Goal: Information Seeking & Learning: Learn about a topic

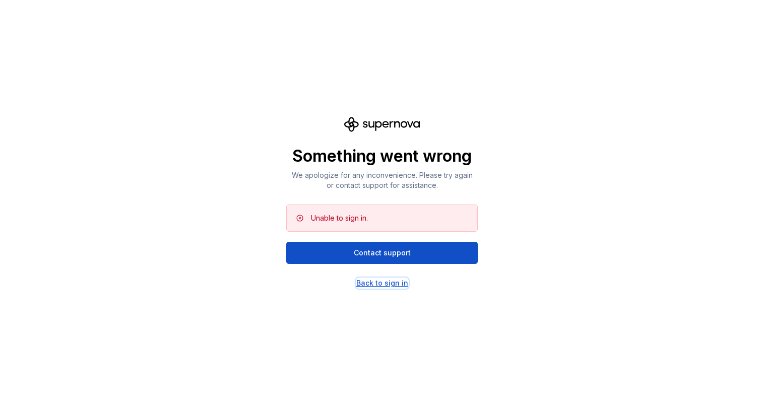
click at [387, 283] on div "Back to sign in" at bounding box center [382, 283] width 52 height 10
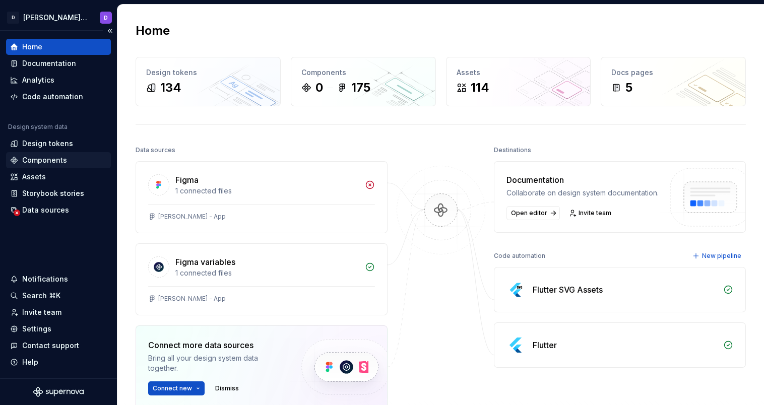
click at [34, 155] on div "Components" at bounding box center [44, 160] width 45 height 10
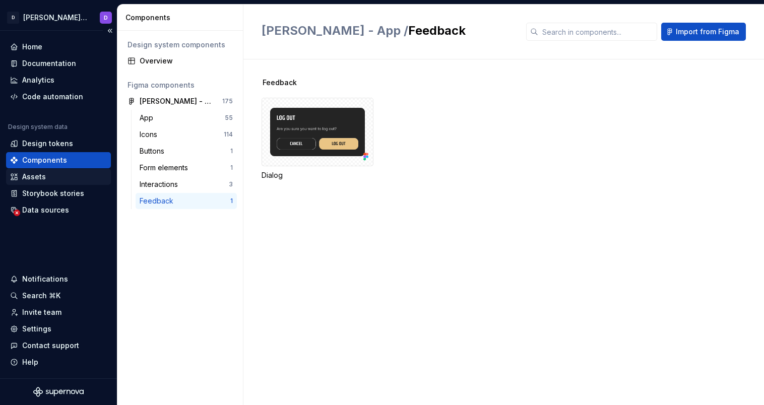
click at [40, 174] on div "Assets" at bounding box center [34, 177] width 24 height 10
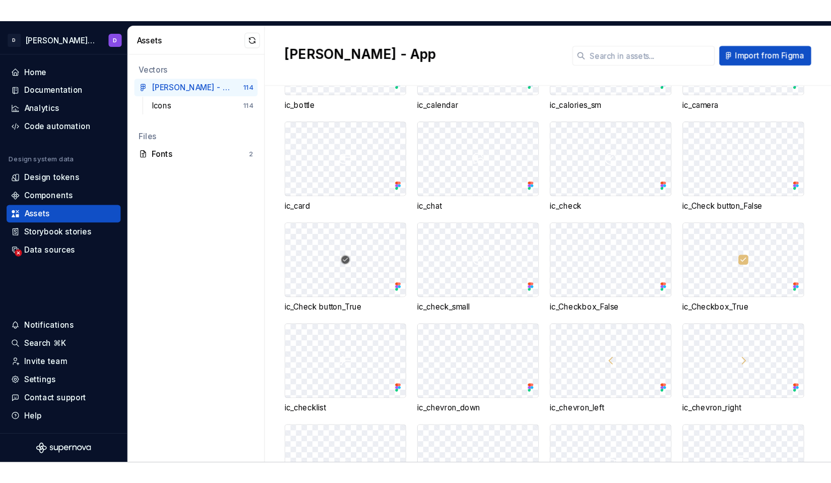
scroll to position [478, 0]
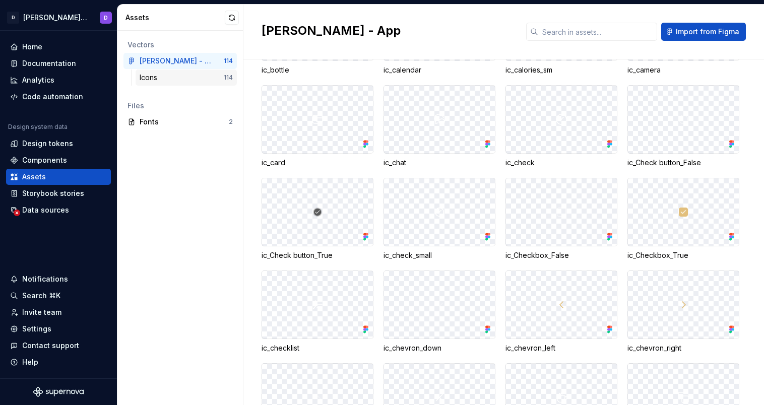
click at [179, 78] on div "Icons" at bounding box center [182, 78] width 84 height 10
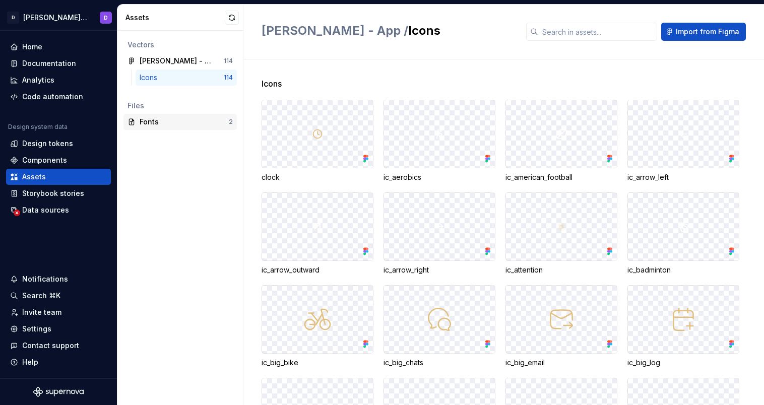
click at [154, 117] on div "Fonts" at bounding box center [184, 122] width 89 height 10
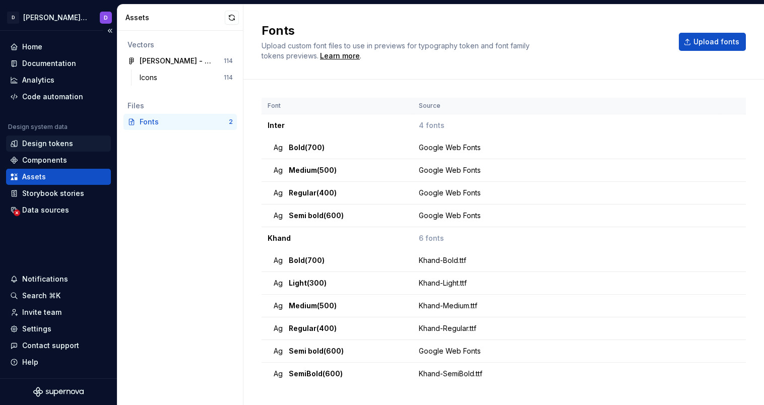
click at [42, 138] on div "Design tokens" at bounding box center [58, 144] width 105 height 16
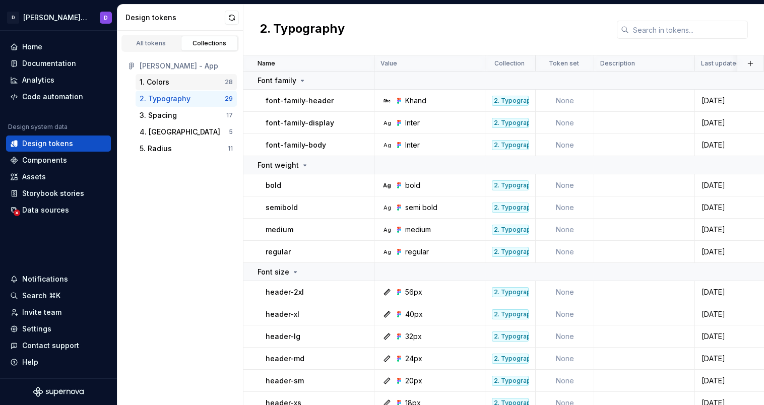
click at [173, 85] on div "1. Colors" at bounding box center [182, 82] width 85 height 10
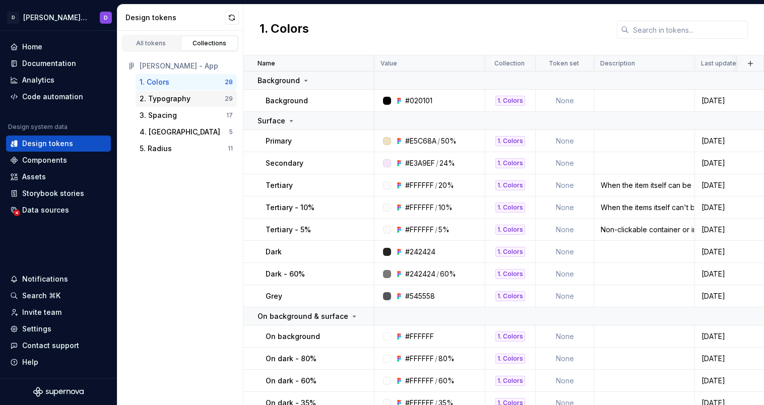
click at [183, 104] on div "2. Typography 29" at bounding box center [186, 99] width 101 height 16
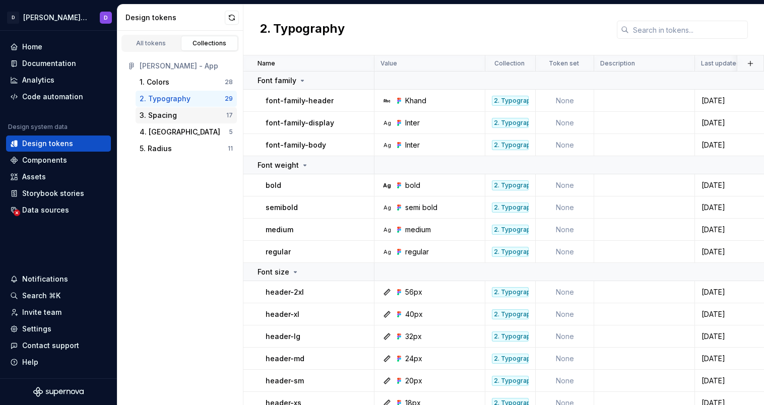
click at [185, 109] on div "3. Spacing 17" at bounding box center [186, 115] width 101 height 16
